Goal: Complete application form

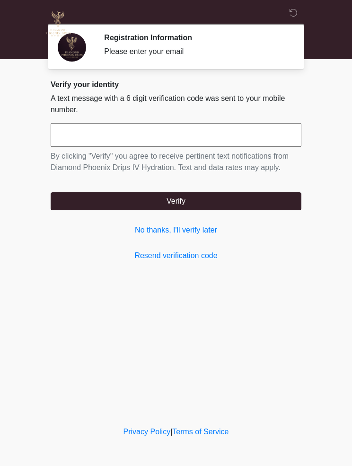
click at [208, 225] on link "No thanks, I'll verify later" at bounding box center [176, 229] width 251 height 11
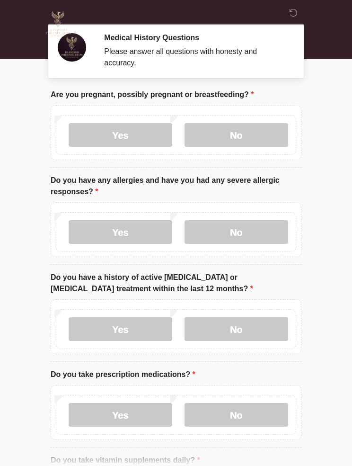
click at [262, 134] on label "No" at bounding box center [237, 135] width 104 height 24
click at [246, 226] on label "No" at bounding box center [237, 232] width 104 height 24
click at [234, 327] on label "No" at bounding box center [237, 329] width 104 height 24
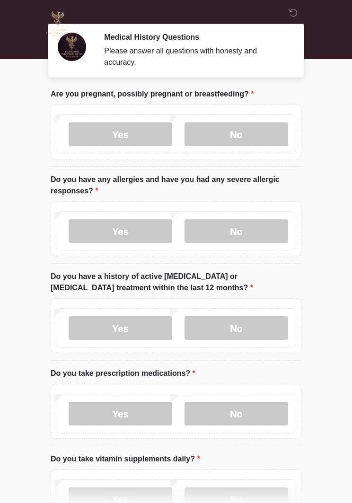
scroll to position [2, 0]
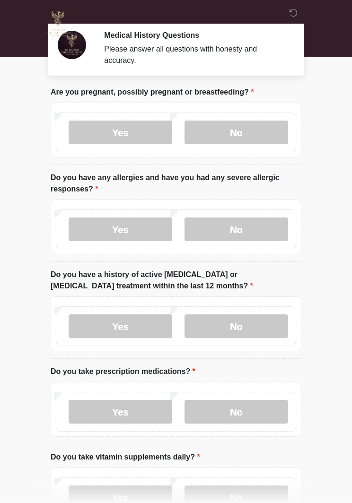
click at [141, 410] on label "Yes" at bounding box center [121, 413] width 104 height 24
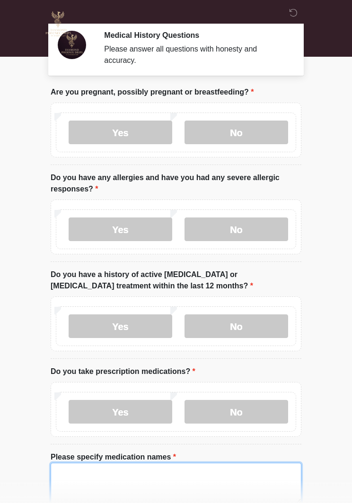
click at [173, 465] on textarea "Please specify medication names" at bounding box center [176, 483] width 251 height 41
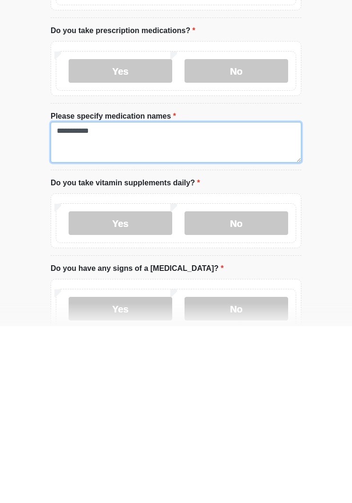
type textarea "**********"
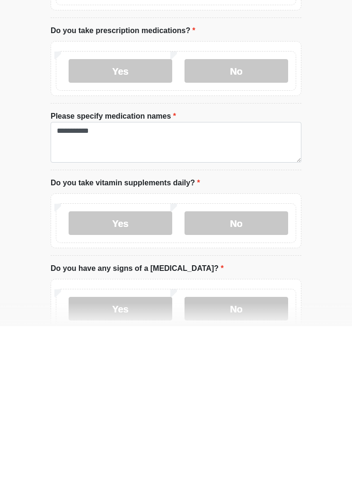
click at [256, 388] on label "No" at bounding box center [237, 400] width 104 height 24
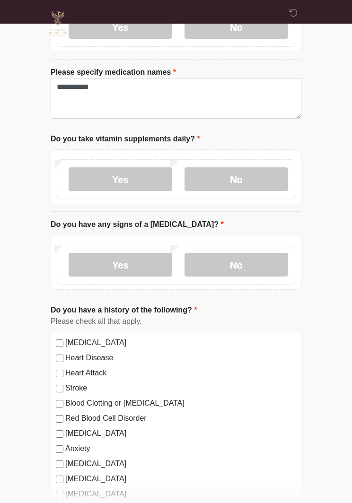
scroll to position [388, 0]
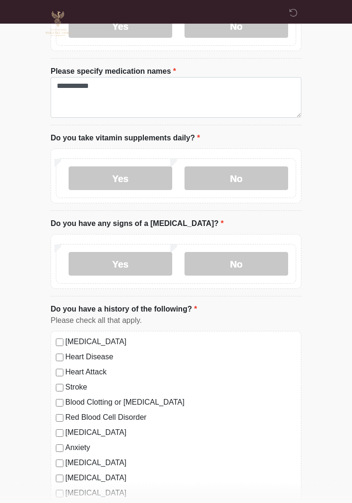
click at [261, 262] on label "No" at bounding box center [237, 265] width 104 height 24
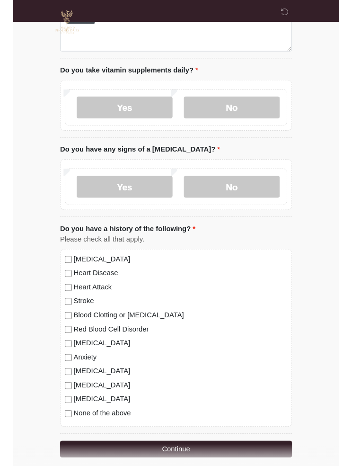
scroll to position [528, 0]
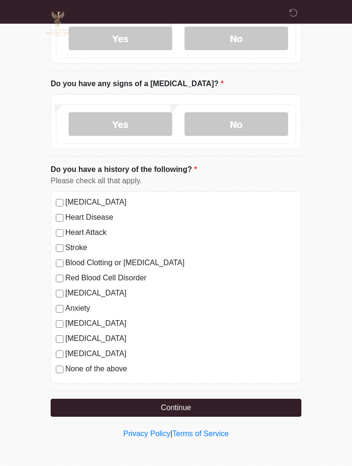
click at [85, 351] on label "[MEDICAL_DATA]" at bounding box center [180, 353] width 231 height 11
click at [85, 348] on label "[MEDICAL_DATA]" at bounding box center [180, 353] width 231 height 11
click at [65, 306] on label "Anxiety" at bounding box center [180, 307] width 231 height 11
click at [264, 405] on button "Continue" at bounding box center [176, 407] width 251 height 18
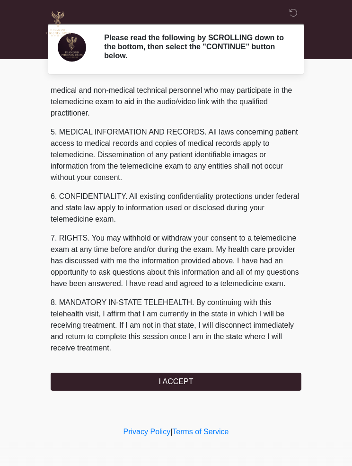
scroll to position [284, 0]
click at [240, 381] on button "I ACCEPT" at bounding box center [176, 381] width 251 height 18
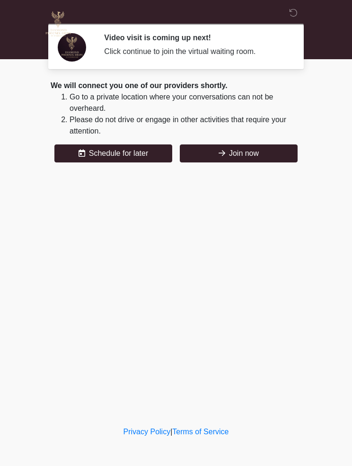
click at [259, 159] on button "Join now" at bounding box center [239, 153] width 118 height 18
